Goal: Task Accomplishment & Management: Use online tool/utility

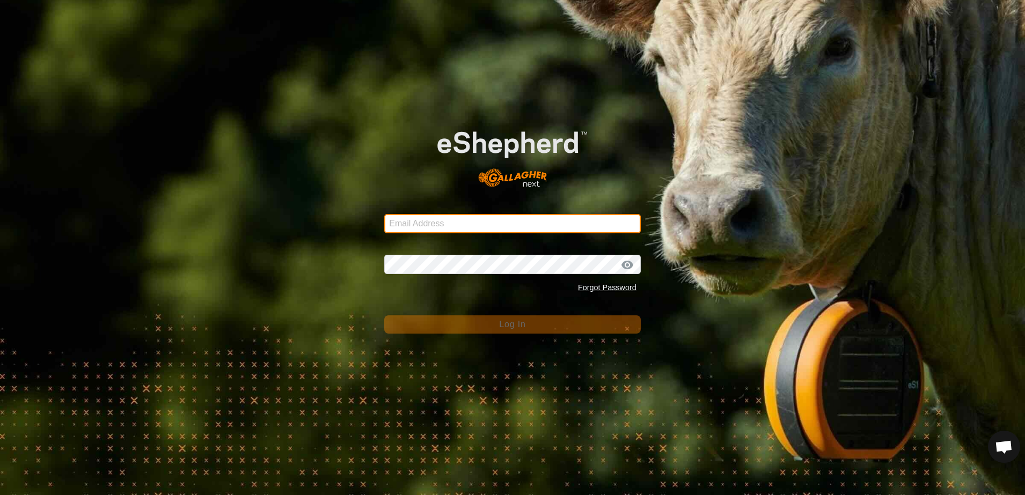
type input "[EMAIL_ADDRESS][DOMAIN_NAME]"
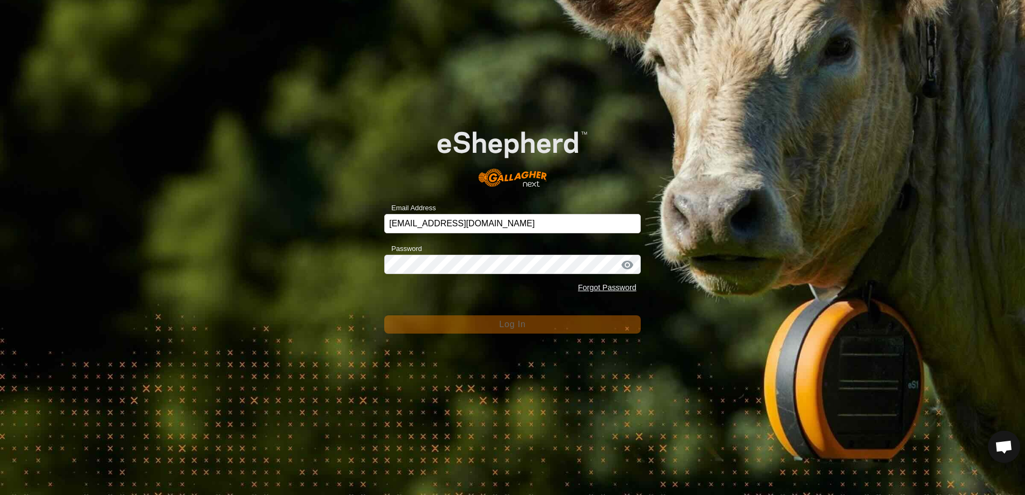
click at [338, 318] on div "Email Address [EMAIL_ADDRESS][DOMAIN_NAME] Password Forgot Password Log In" at bounding box center [512, 247] width 1025 height 495
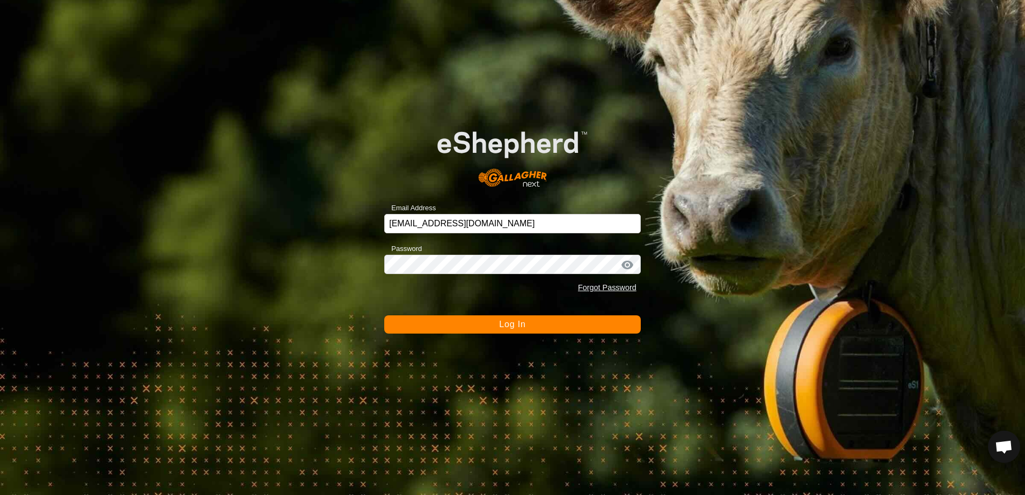
click at [503, 327] on span "Log In" at bounding box center [512, 324] width 26 height 9
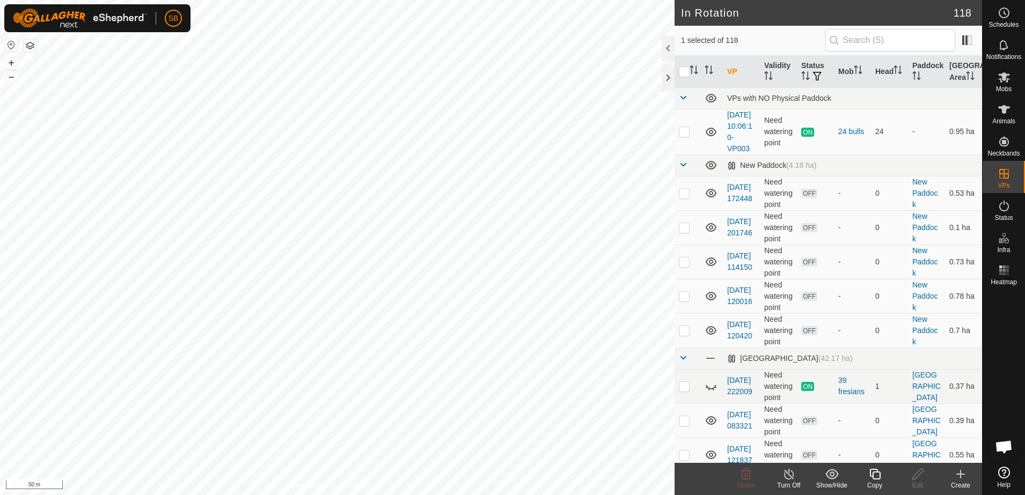
click at [870, 475] on icon at bounding box center [874, 474] width 11 height 11
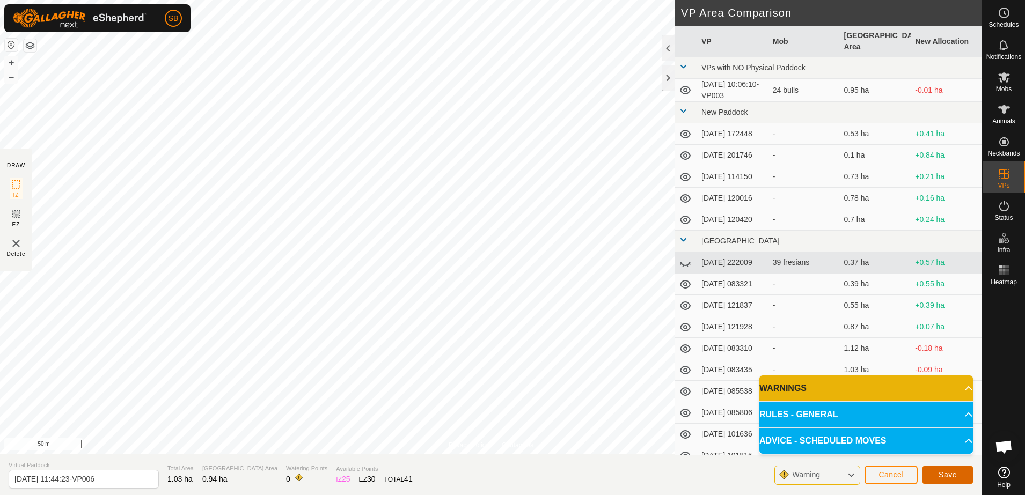
click at [947, 473] on span "Save" at bounding box center [947, 475] width 18 height 9
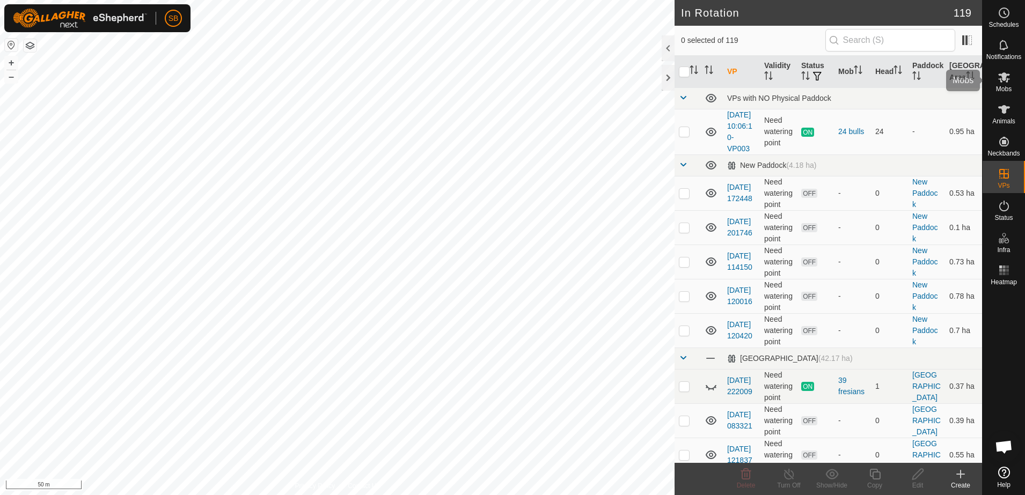
drag, startPoint x: 1010, startPoint y: 85, endPoint x: 996, endPoint y: 100, distance: 21.3
click at [1010, 86] on span "Mobs" at bounding box center [1004, 89] width 16 height 6
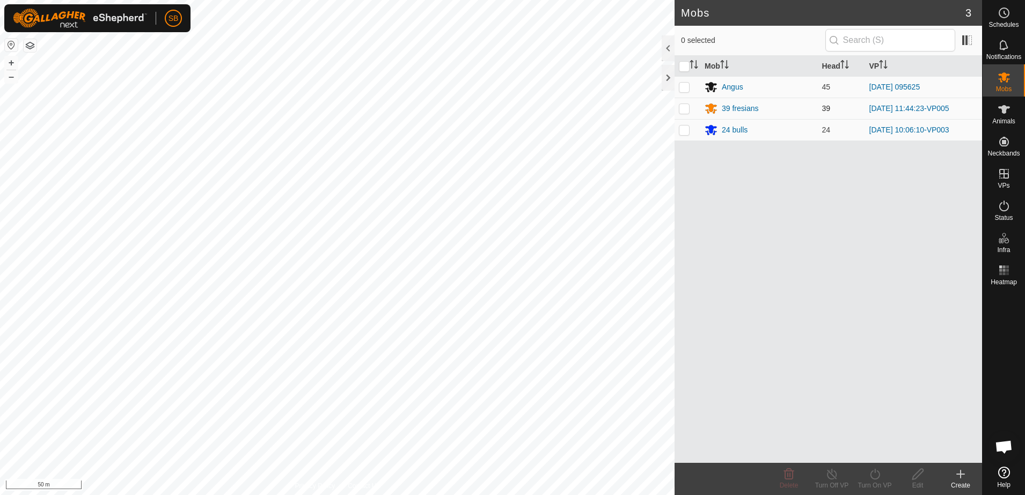
click at [682, 111] on p-checkbox at bounding box center [684, 108] width 11 height 9
checkbox input "true"
click at [878, 478] on icon at bounding box center [874, 474] width 13 height 13
click at [877, 444] on link "Now" at bounding box center [907, 450] width 106 height 21
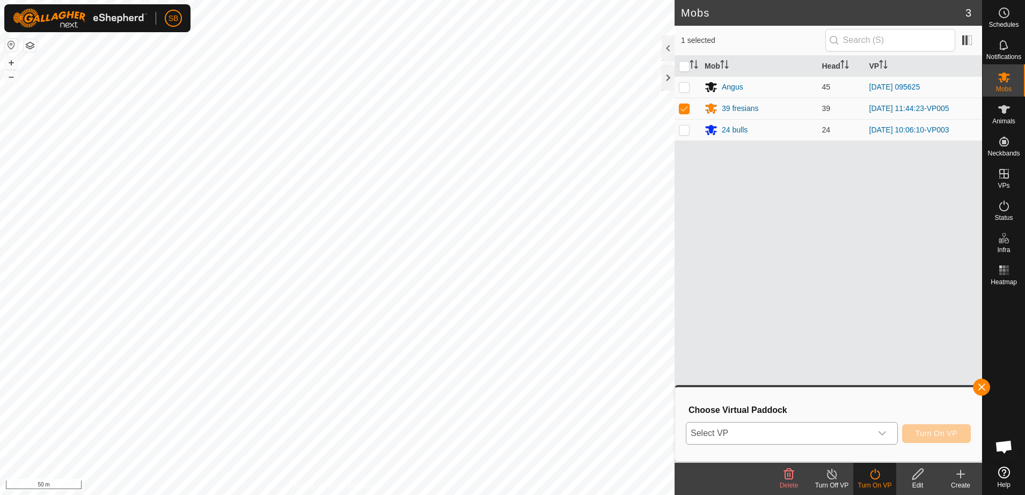
click at [857, 438] on span "Select VP" at bounding box center [778, 433] width 185 height 21
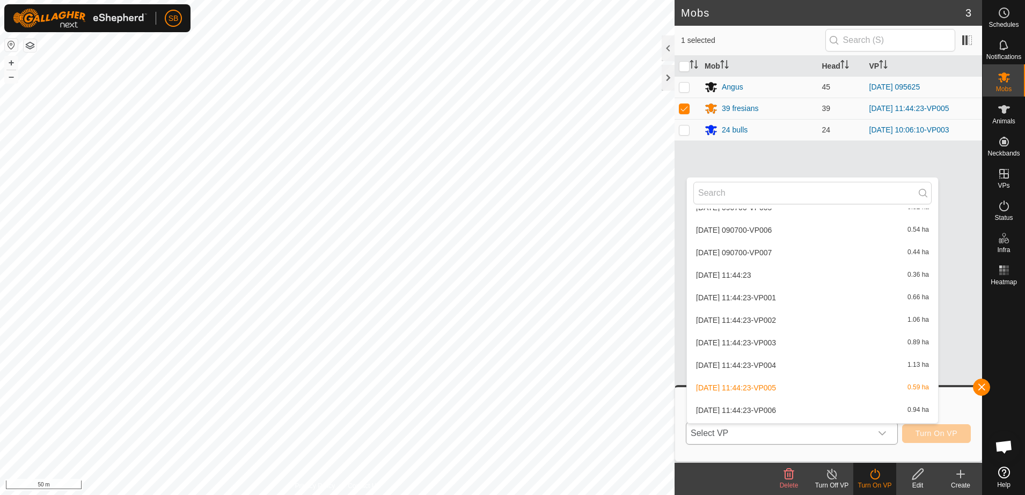
scroll to position [2363, 0]
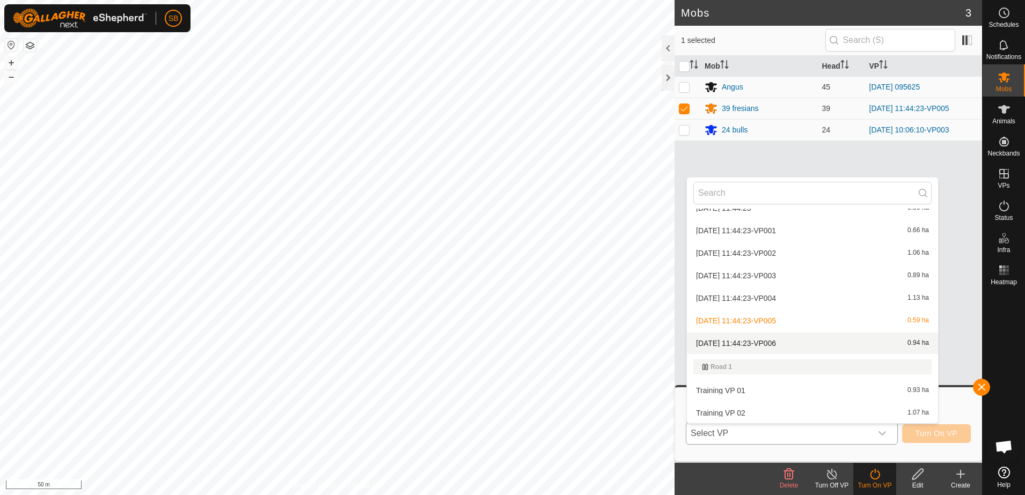
click at [790, 340] on li "[DATE] 11:44:23-VP006 0.94 ha" at bounding box center [812, 343] width 251 height 21
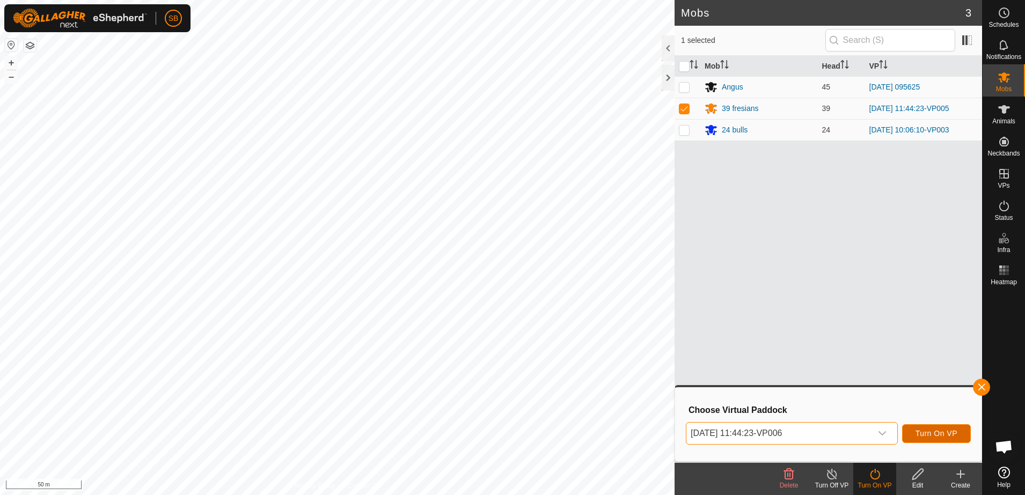
click at [937, 441] on button "Turn On VP" at bounding box center [936, 433] width 69 height 19
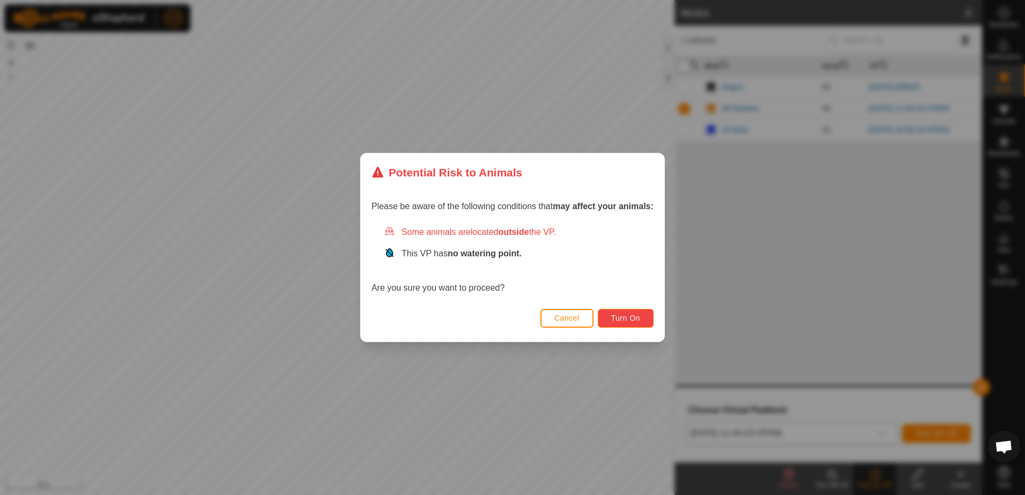
click at [637, 319] on span "Turn On" at bounding box center [625, 318] width 29 height 9
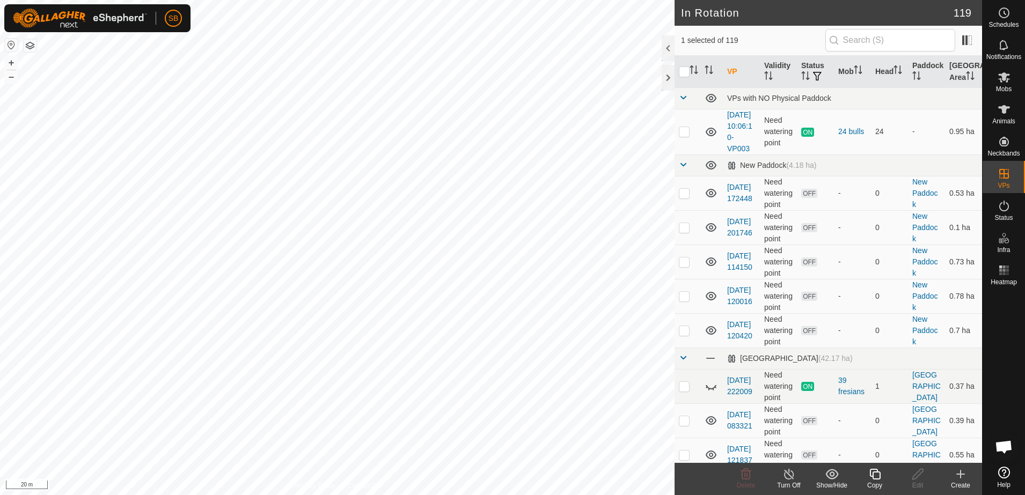
click at [870, 475] on icon at bounding box center [874, 474] width 11 height 11
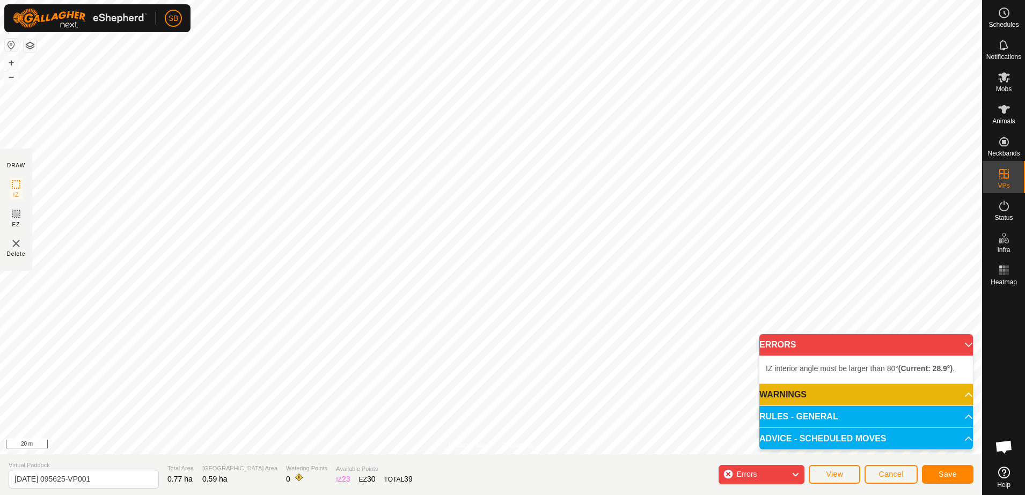
click at [787, 475] on div "Errors" at bounding box center [761, 474] width 86 height 19
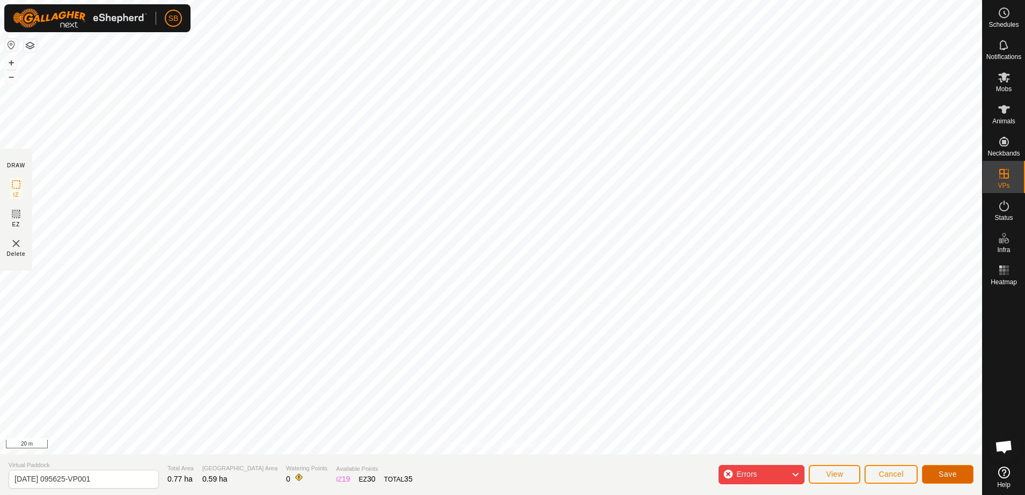
click at [943, 479] on button "Save" at bounding box center [948, 474] width 52 height 19
click at [780, 475] on div "Errors" at bounding box center [761, 474] width 86 height 19
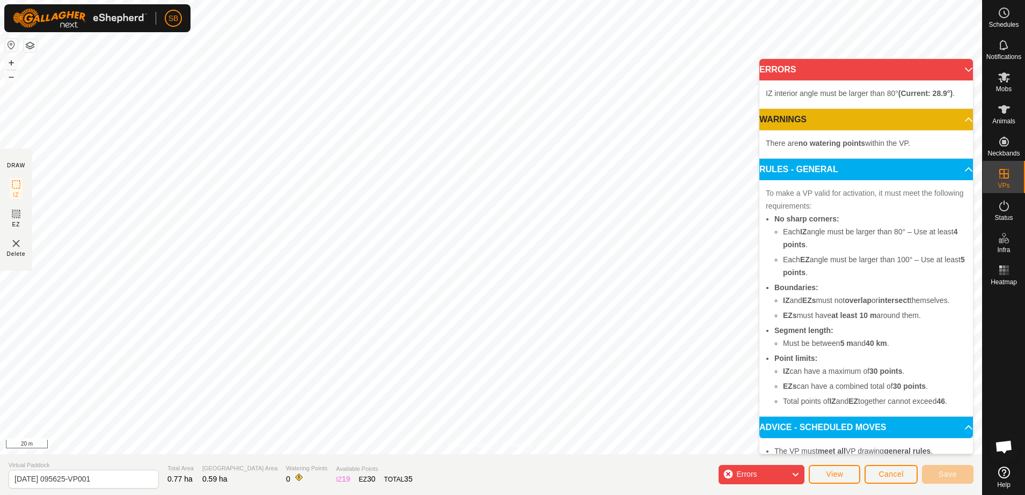
click at [650, 476] on section "Virtual Paddock [DATE] 095625-VP001 Total Area 0.77 ha Grazing Area 0.59 ha Wat…" at bounding box center [491, 474] width 982 height 41
click at [897, 482] on button "Cancel" at bounding box center [890, 474] width 53 height 19
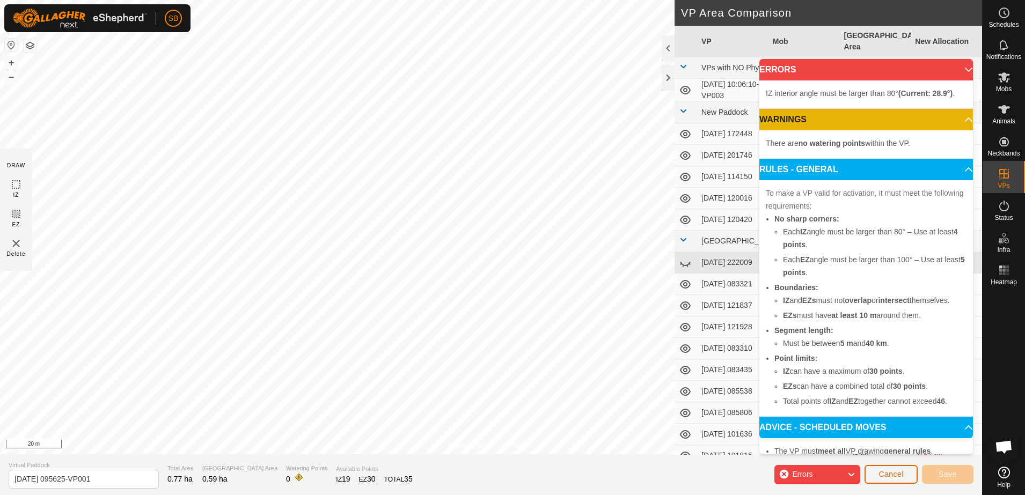
click at [905, 474] on button "Cancel" at bounding box center [890, 474] width 53 height 19
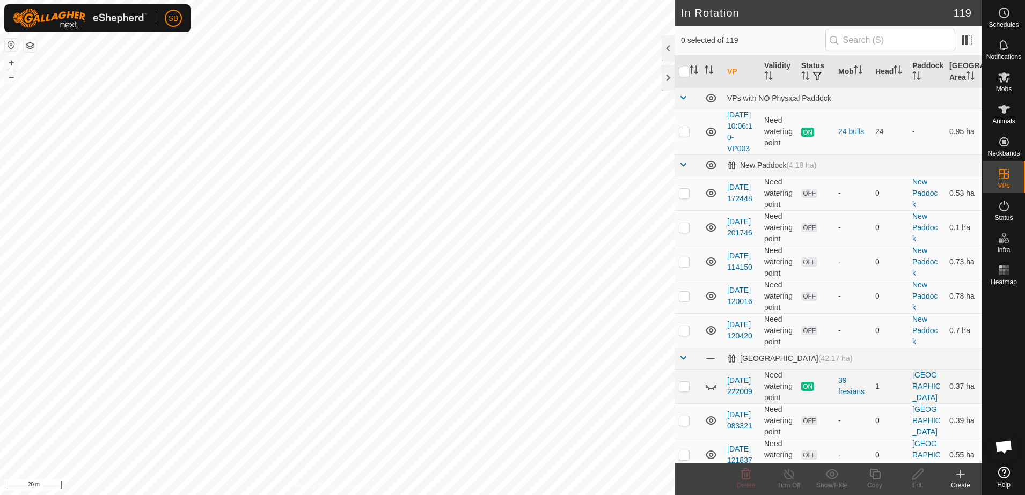
checkbox input "true"
click at [880, 482] on div "Copy" at bounding box center [874, 486] width 43 height 10
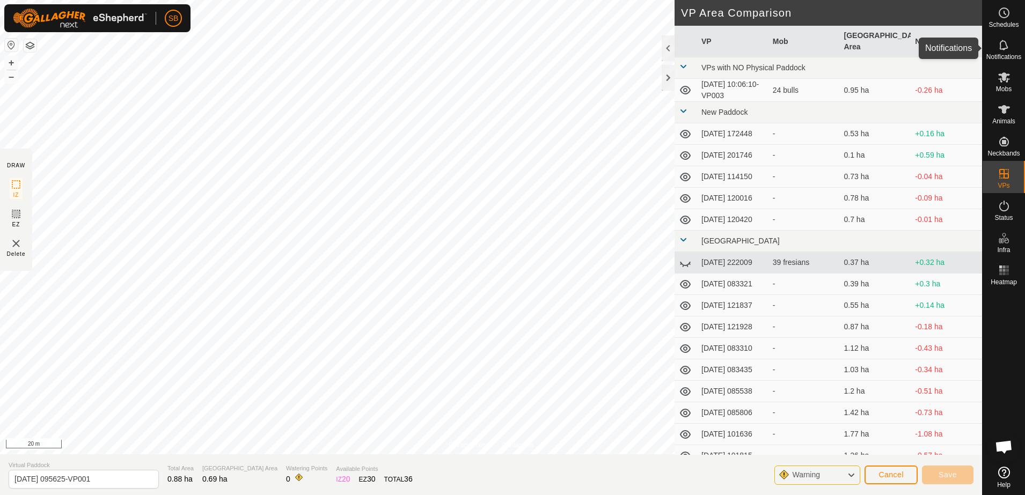
click at [997, 48] on icon at bounding box center [1003, 45] width 13 height 13
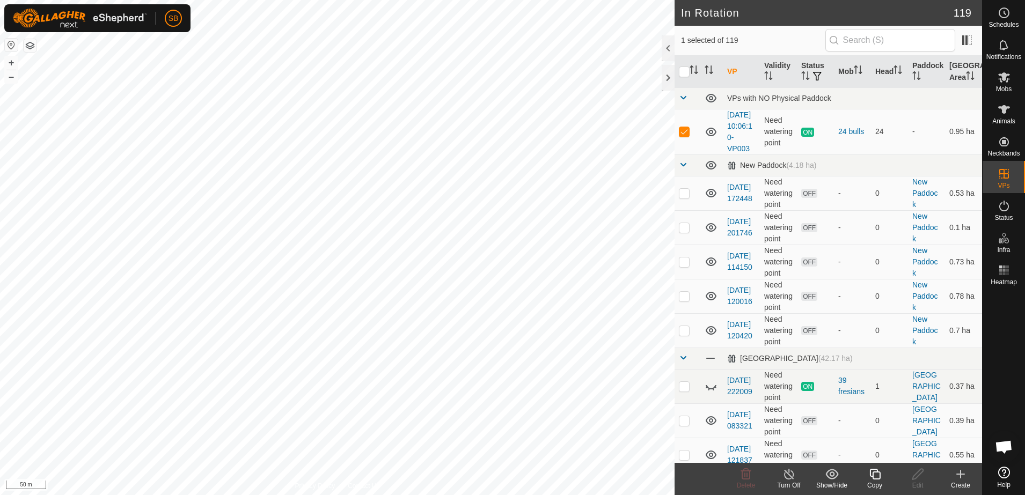
checkbox input "false"
checkbox input "true"
checkbox input "false"
click at [876, 473] on icon at bounding box center [874, 474] width 13 height 13
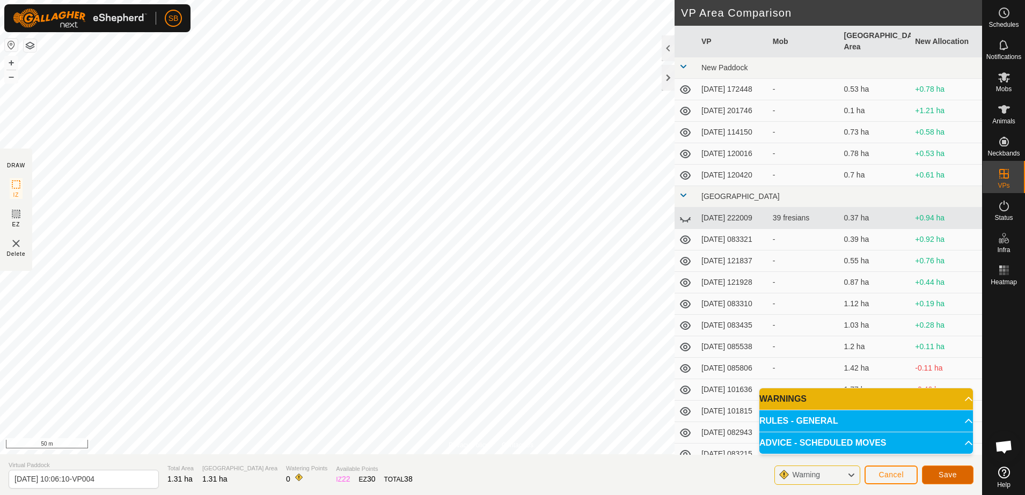
click at [945, 474] on span "Save" at bounding box center [947, 475] width 18 height 9
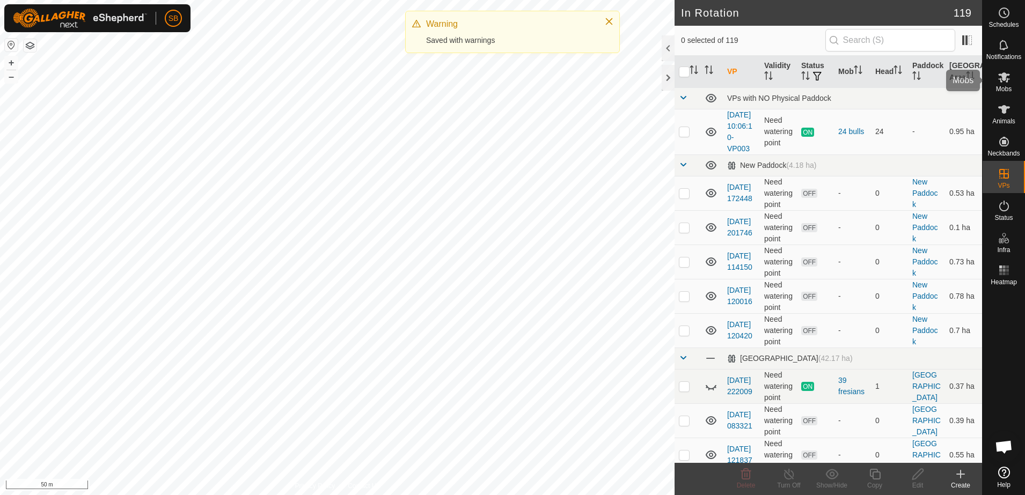
click at [1003, 84] on es-mob-svg-icon at bounding box center [1003, 77] width 19 height 17
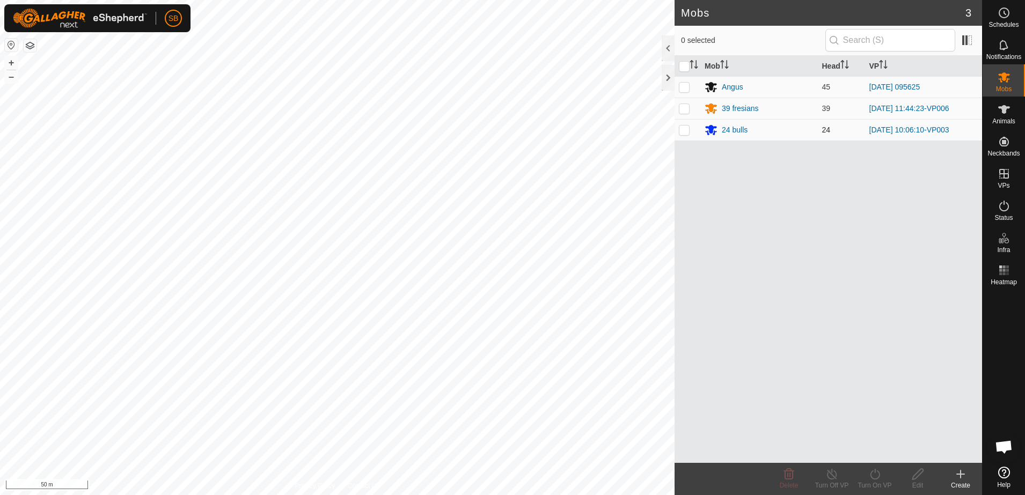
click at [685, 131] on p-checkbox at bounding box center [684, 130] width 11 height 9
checkbox input "true"
click at [878, 471] on icon at bounding box center [874, 474] width 13 height 13
click at [876, 452] on link "Now" at bounding box center [907, 450] width 106 height 21
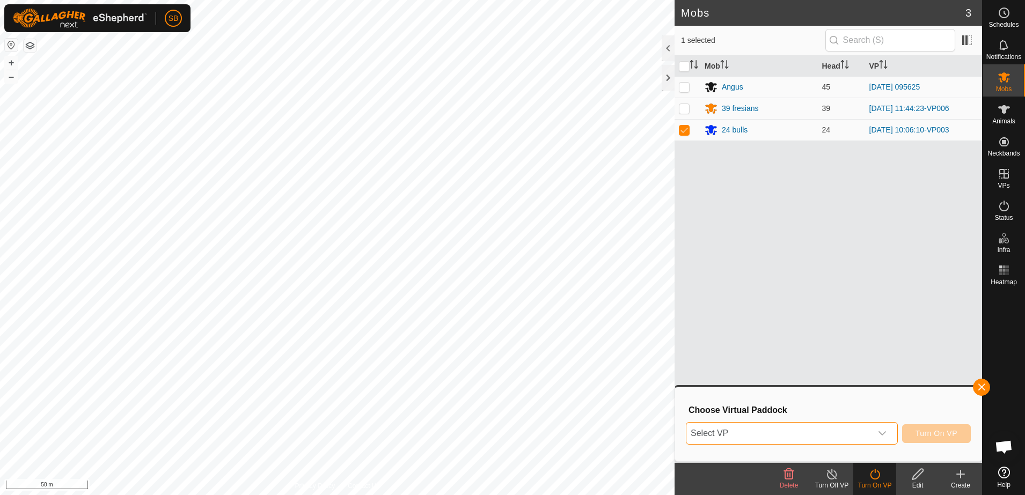
click at [842, 439] on span "Select VP" at bounding box center [778, 433] width 185 height 21
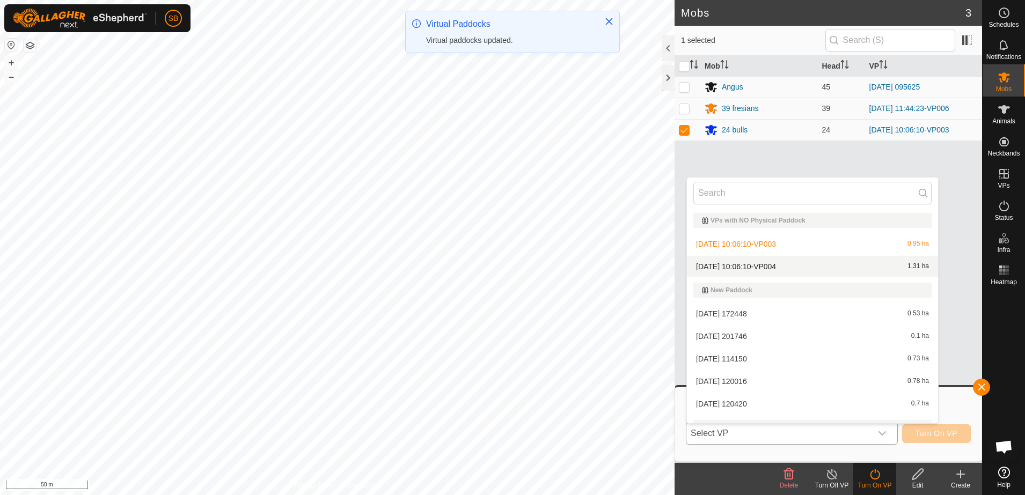
click at [779, 271] on li "[DATE] 10:06:10-VP004 1.31 ha" at bounding box center [812, 266] width 251 height 21
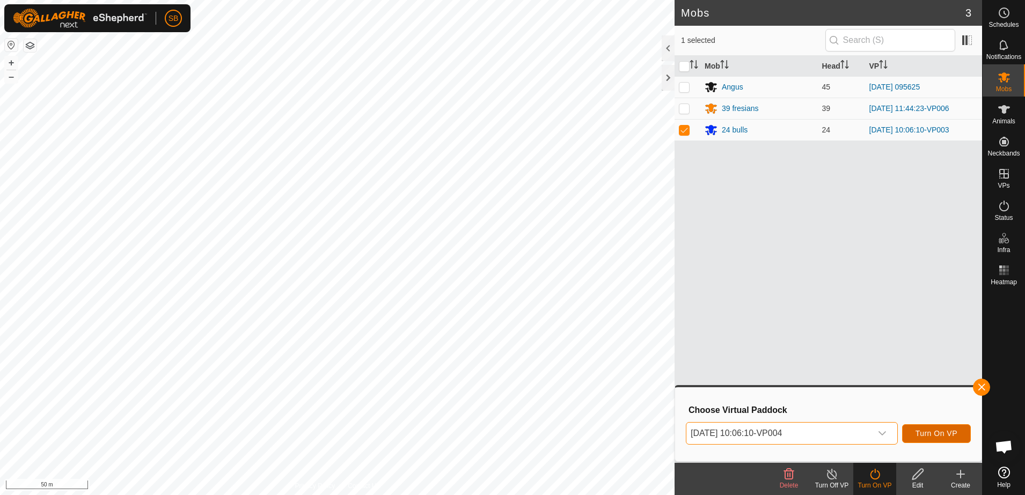
click at [927, 435] on span "Turn On VP" at bounding box center [936, 433] width 42 height 9
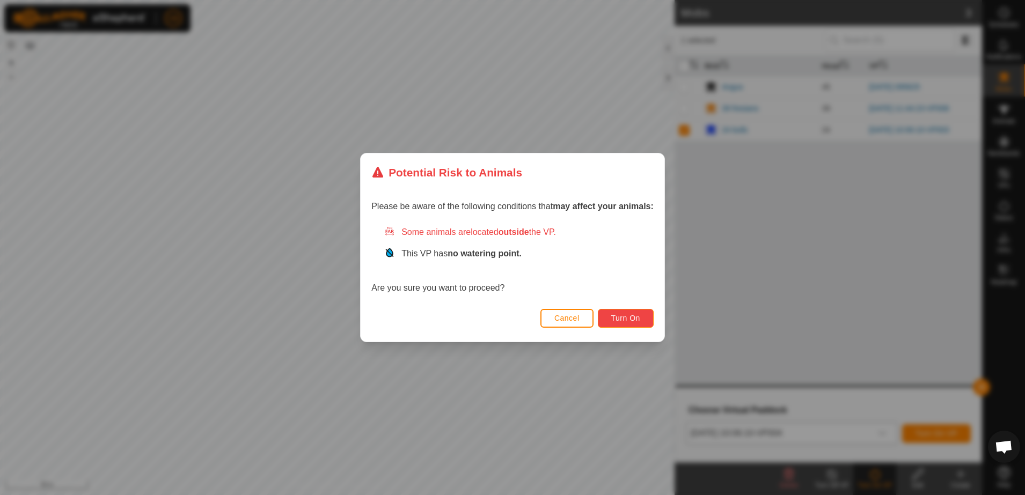
click at [628, 320] on span "Turn On" at bounding box center [625, 318] width 29 height 9
